Goal: Transaction & Acquisition: Purchase product/service

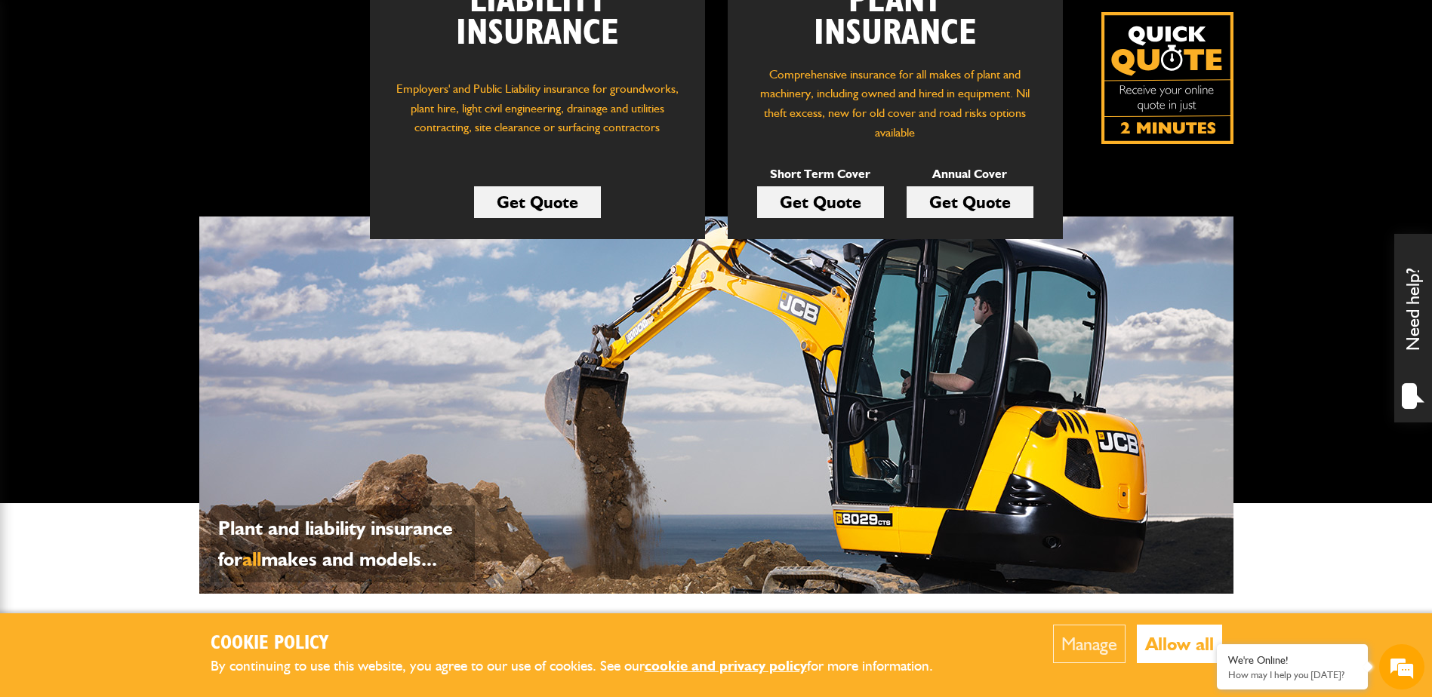
scroll to position [226, 0]
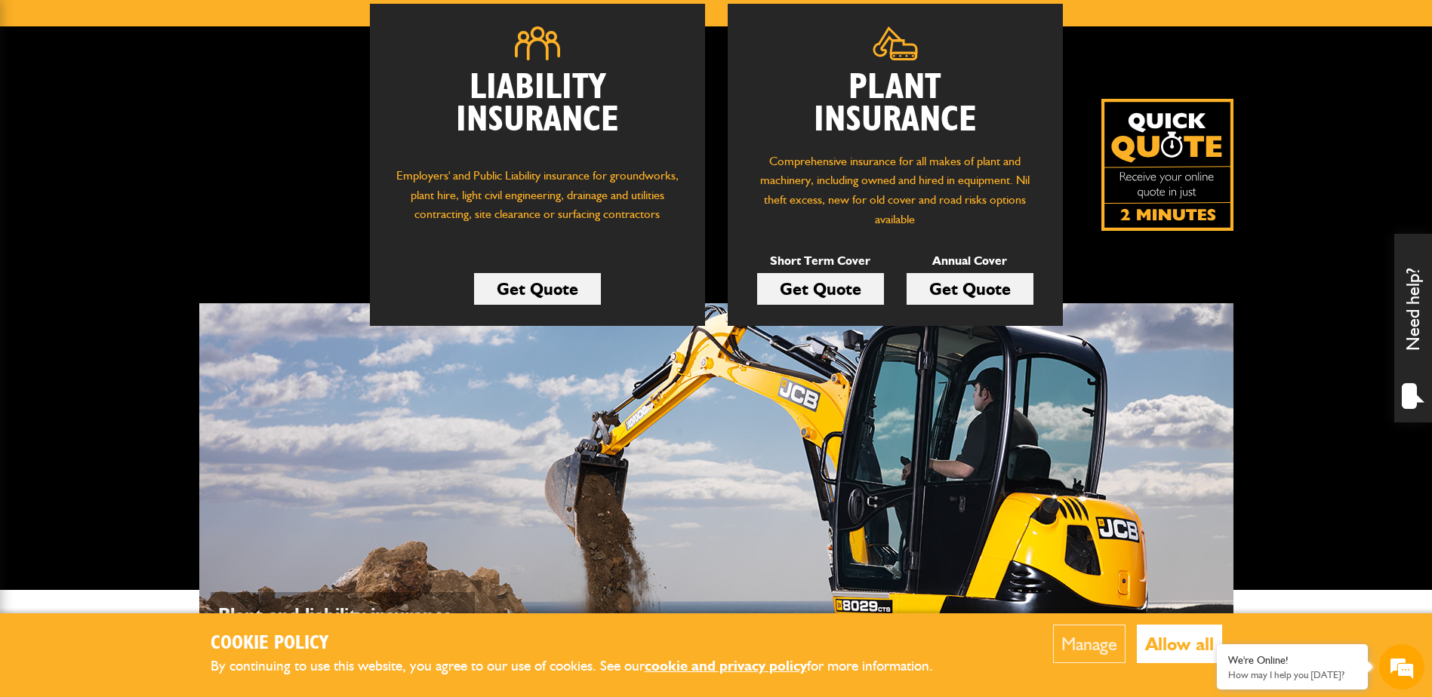
click at [808, 285] on link "Get Quote" at bounding box center [820, 289] width 127 height 32
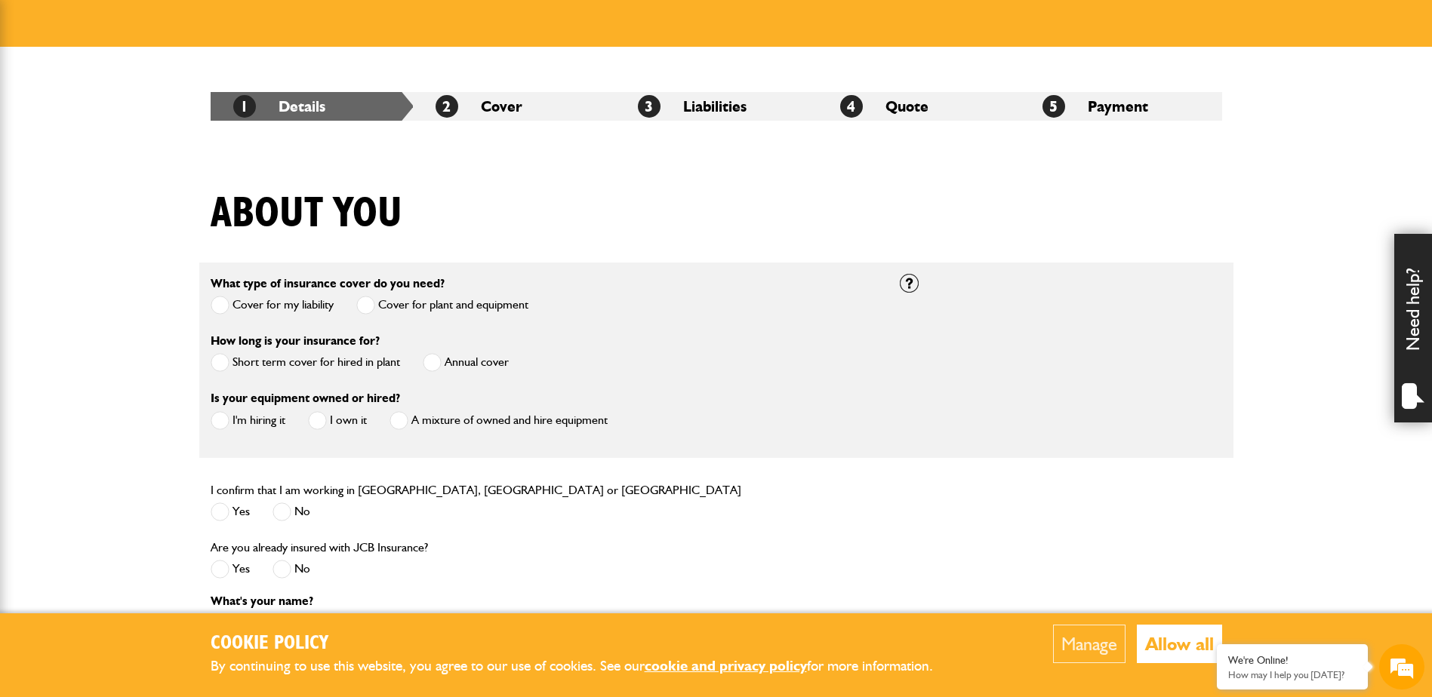
scroll to position [226, 0]
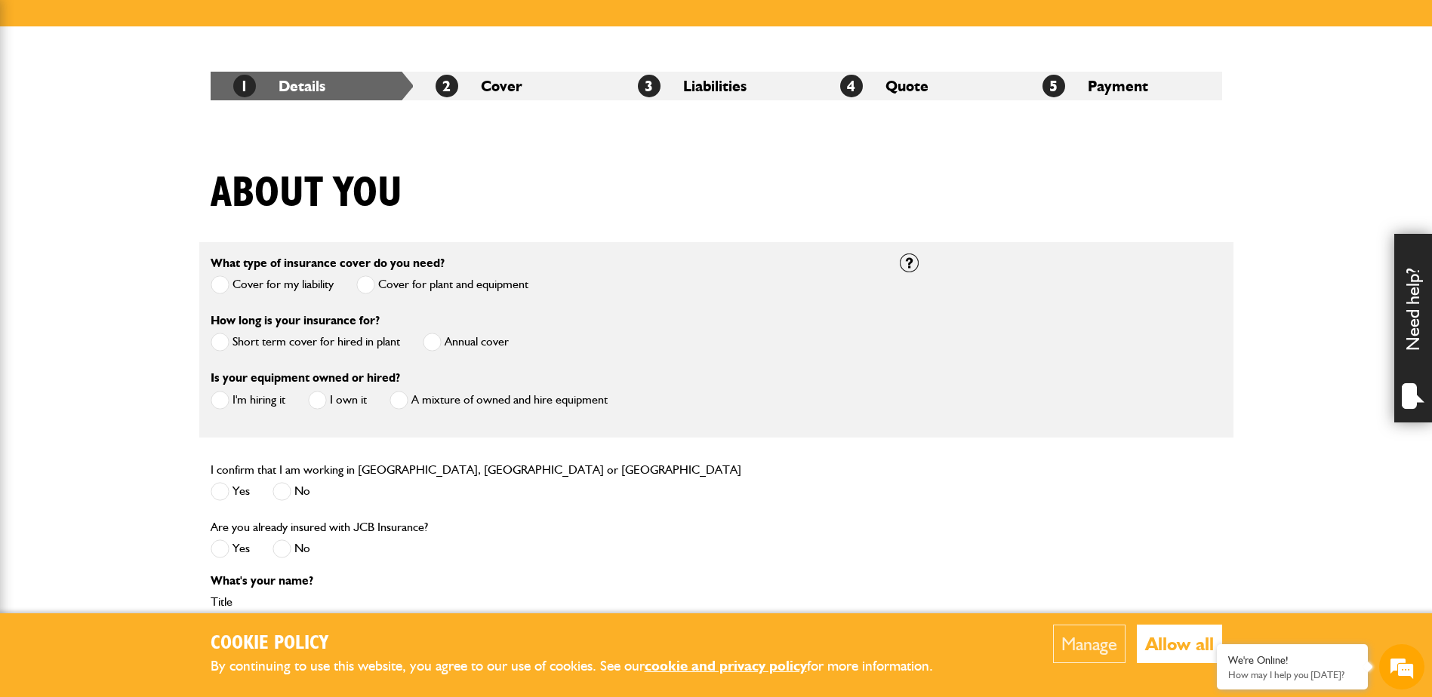
click at [220, 340] on span at bounding box center [220, 342] width 19 height 19
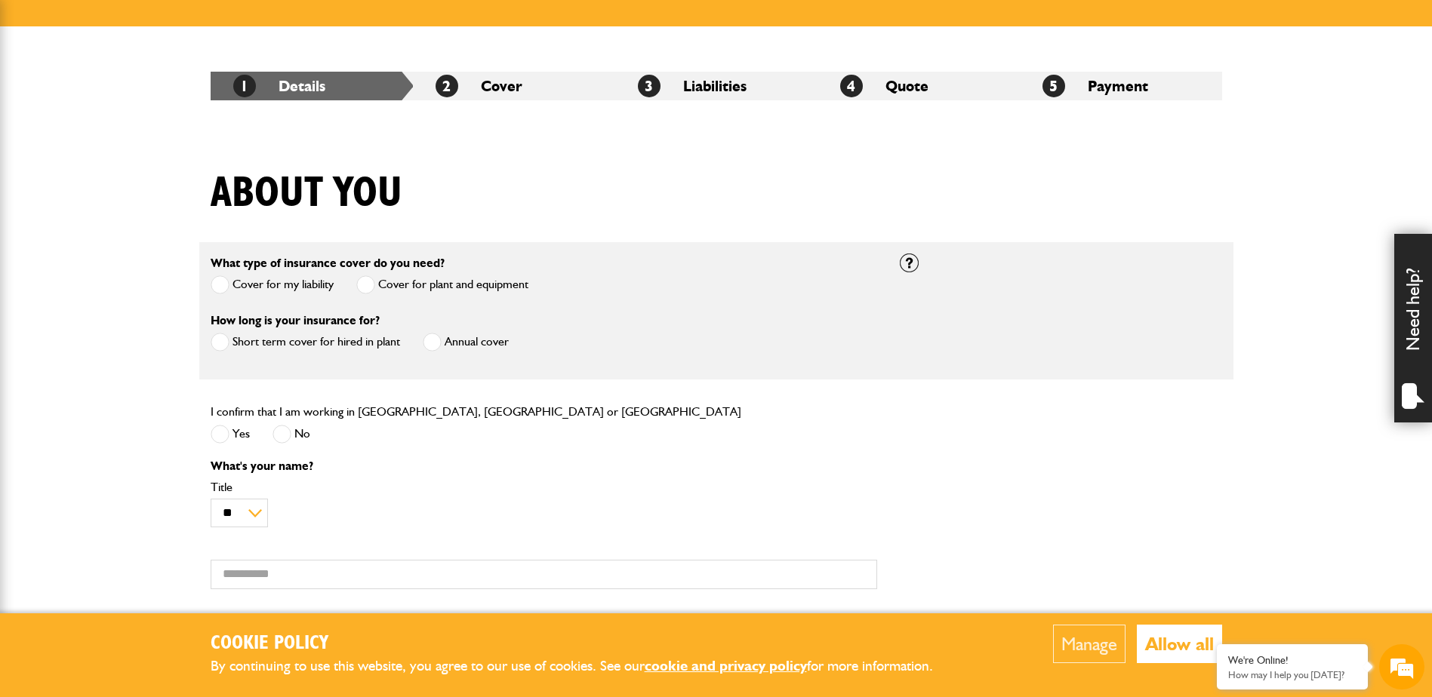
scroll to position [0, 0]
click at [223, 442] on span at bounding box center [220, 434] width 19 height 19
